Goal: Transaction & Acquisition: Purchase product/service

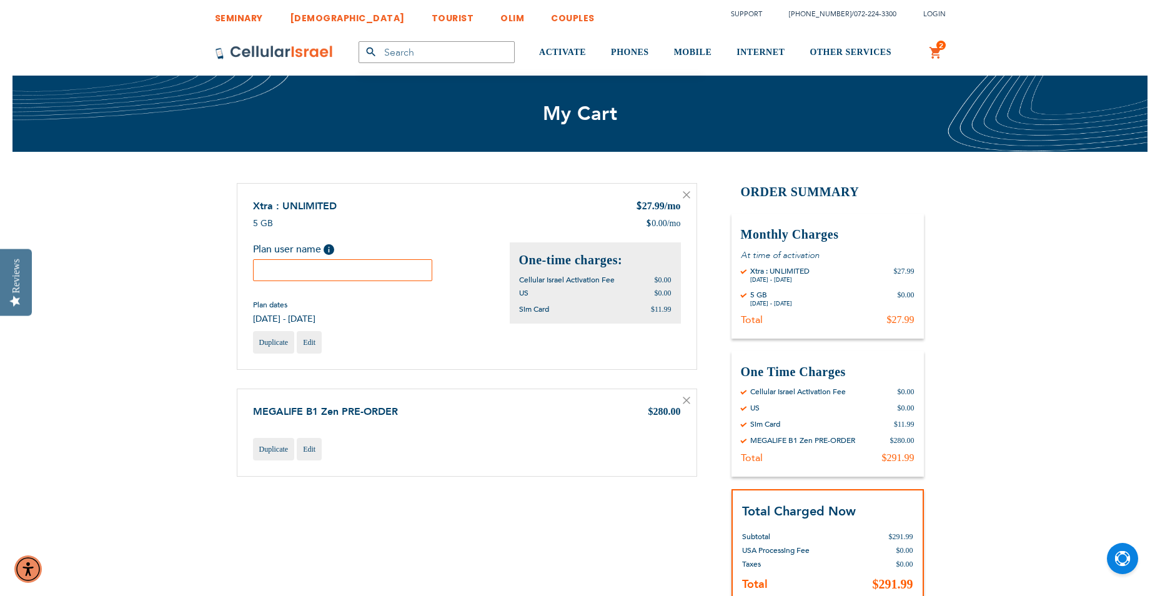
type input "[EMAIL_ADDRESS][DOMAIN_NAME]"
click at [367, 275] on input "text" at bounding box center [343, 270] width 180 height 22
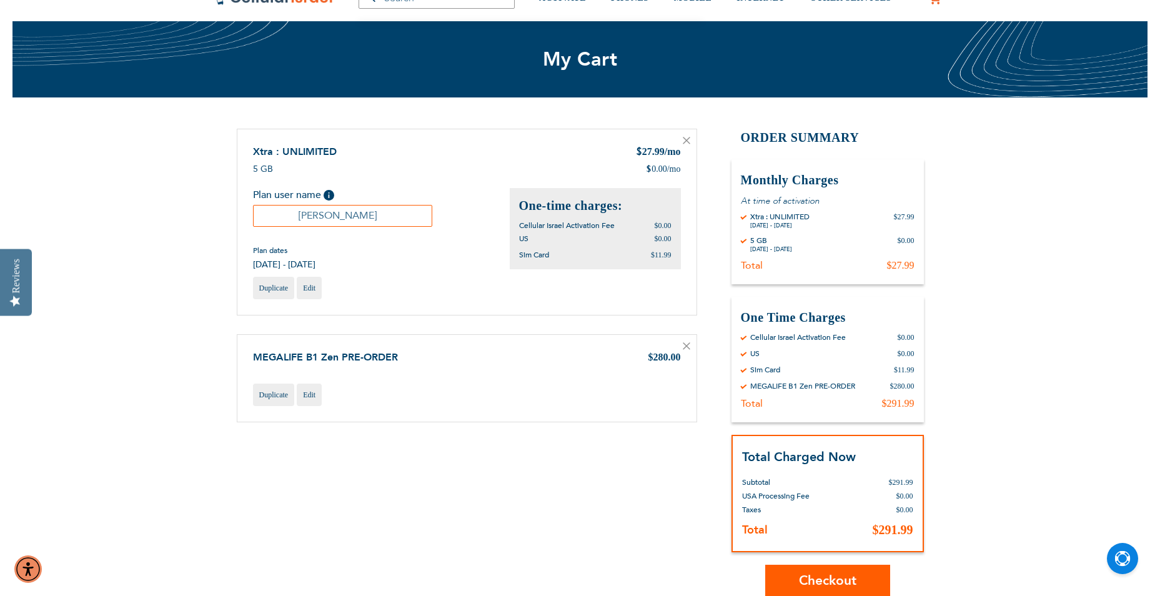
scroll to position [125, 0]
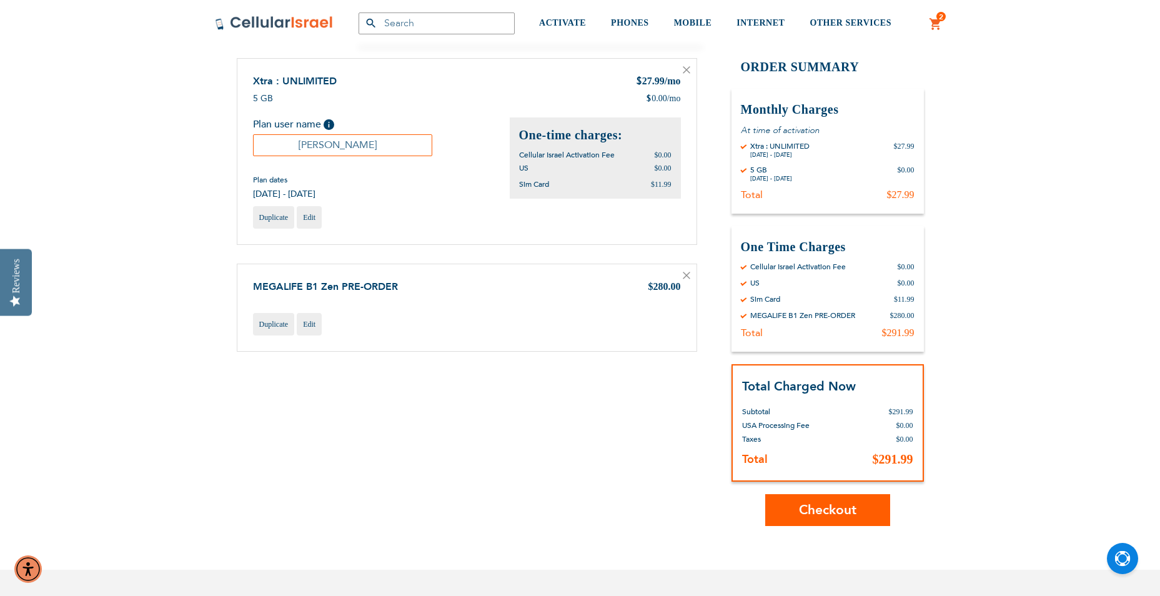
type input "[PERSON_NAME]"
click at [838, 517] on span "Checkout" at bounding box center [827, 510] width 57 height 18
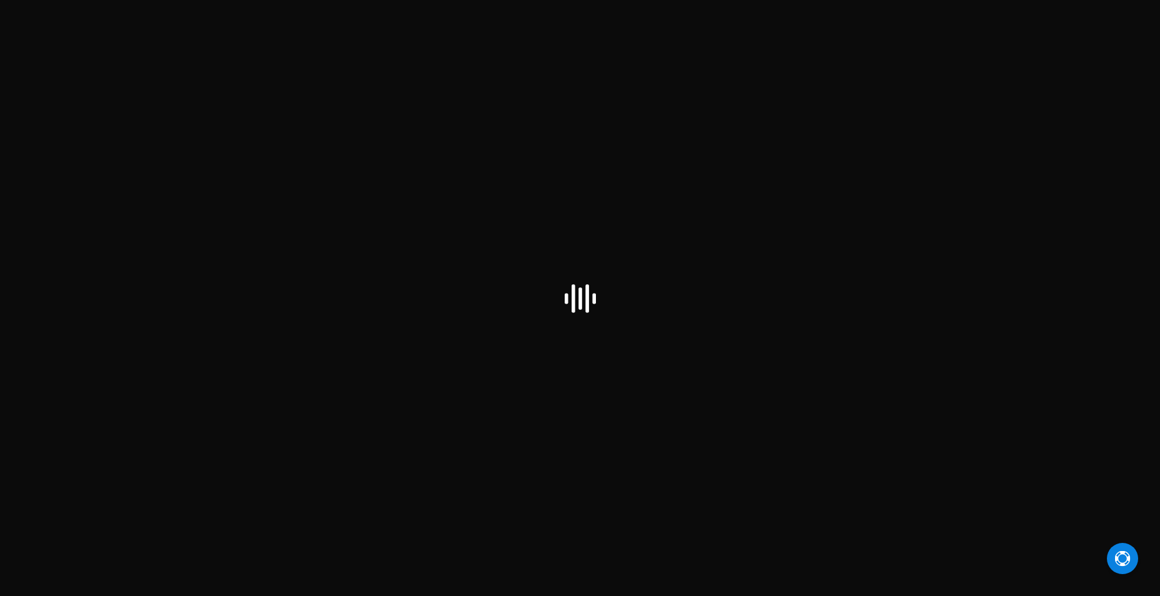
select select "US"
checkbox input "false"
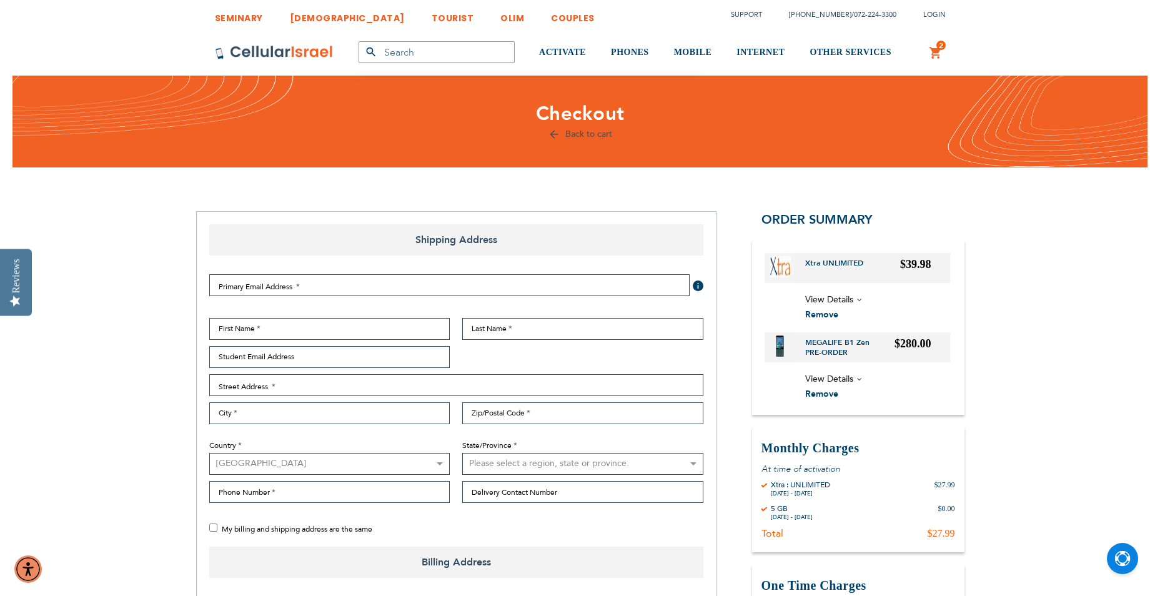
type input "[EMAIL_ADDRESS][DOMAIN_NAME]"
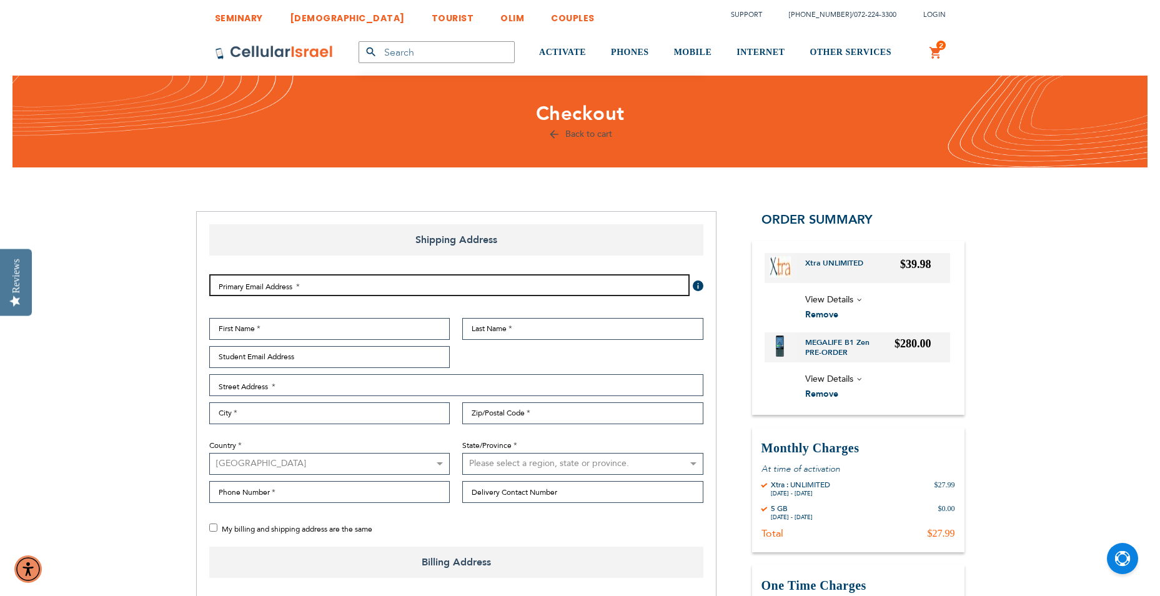
type input "[EMAIL_ADDRESS][DOMAIN_NAME]"
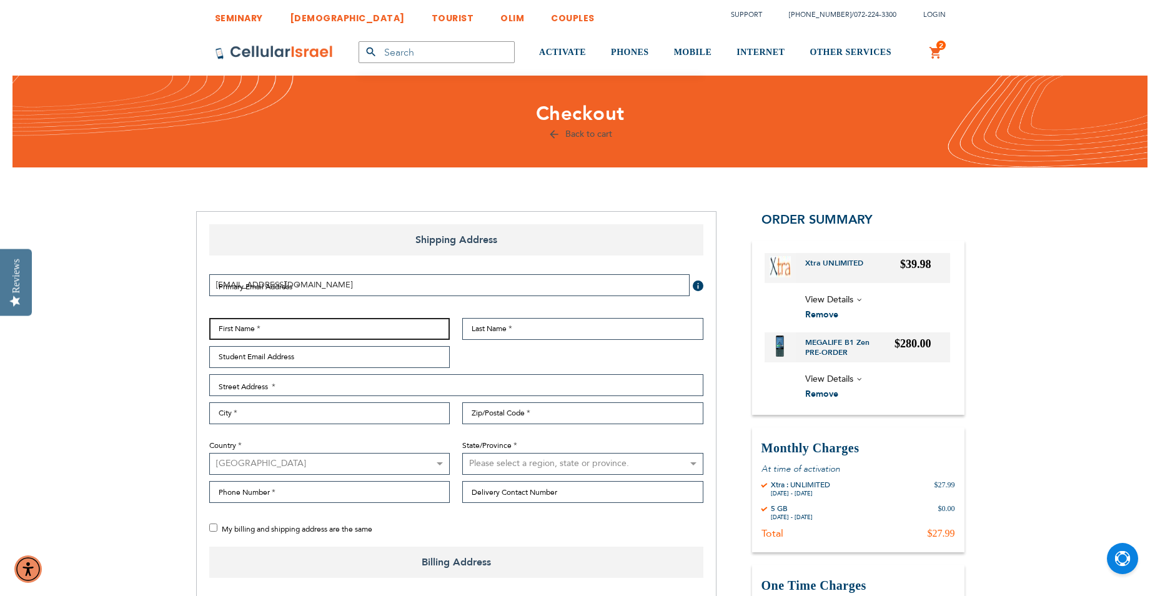
click at [301, 330] on input "First Name" at bounding box center [329, 329] width 241 height 22
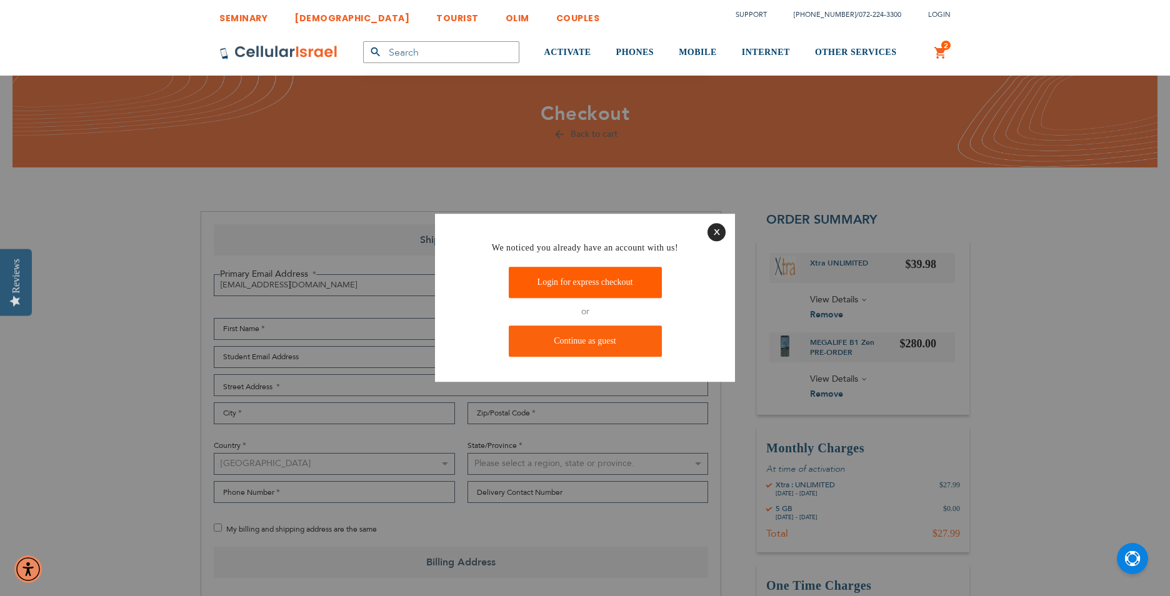
click at [641, 294] on link "Login for express checkout" at bounding box center [585, 282] width 153 height 31
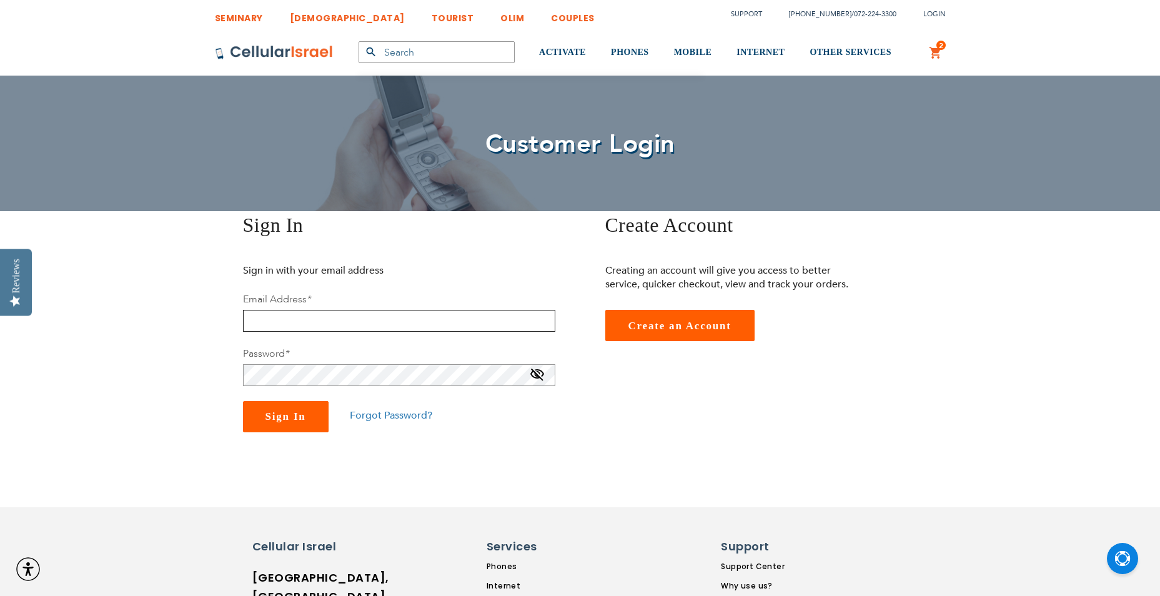
type input "[EMAIL_ADDRESS][DOMAIN_NAME]"
click at [284, 419] on span "Sign In" at bounding box center [286, 417] width 41 height 12
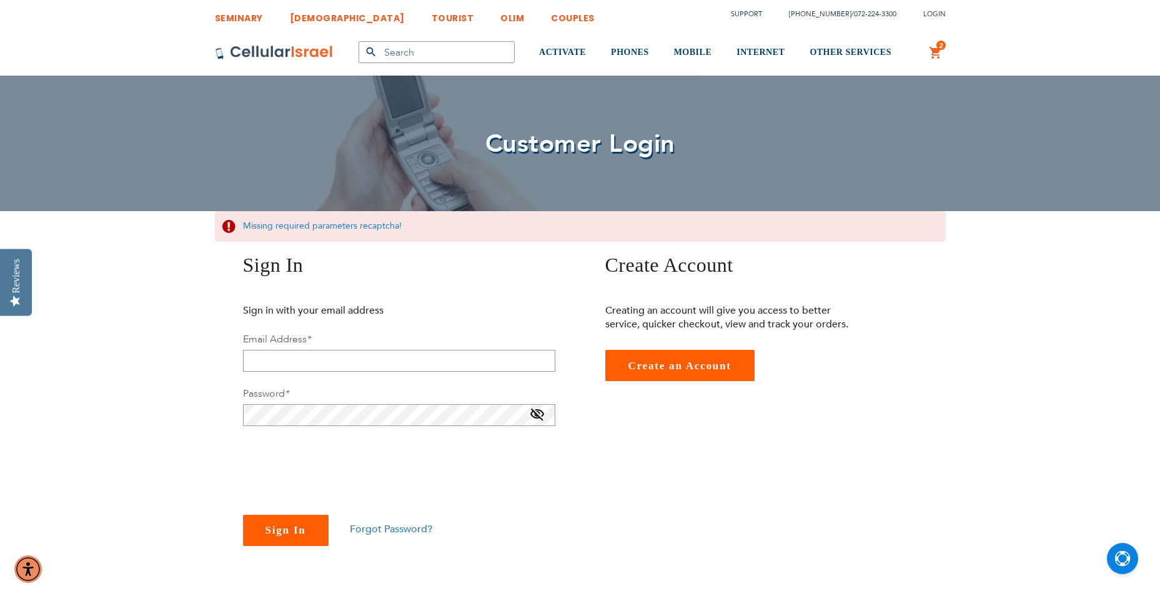
checkbox input "true"
type input "[EMAIL_ADDRESS][DOMAIN_NAME]"
click at [271, 534] on span "Sign In" at bounding box center [286, 530] width 41 height 12
click at [299, 536] on span "Sign In" at bounding box center [286, 530] width 41 height 12
